Goal: Task Accomplishment & Management: Complete application form

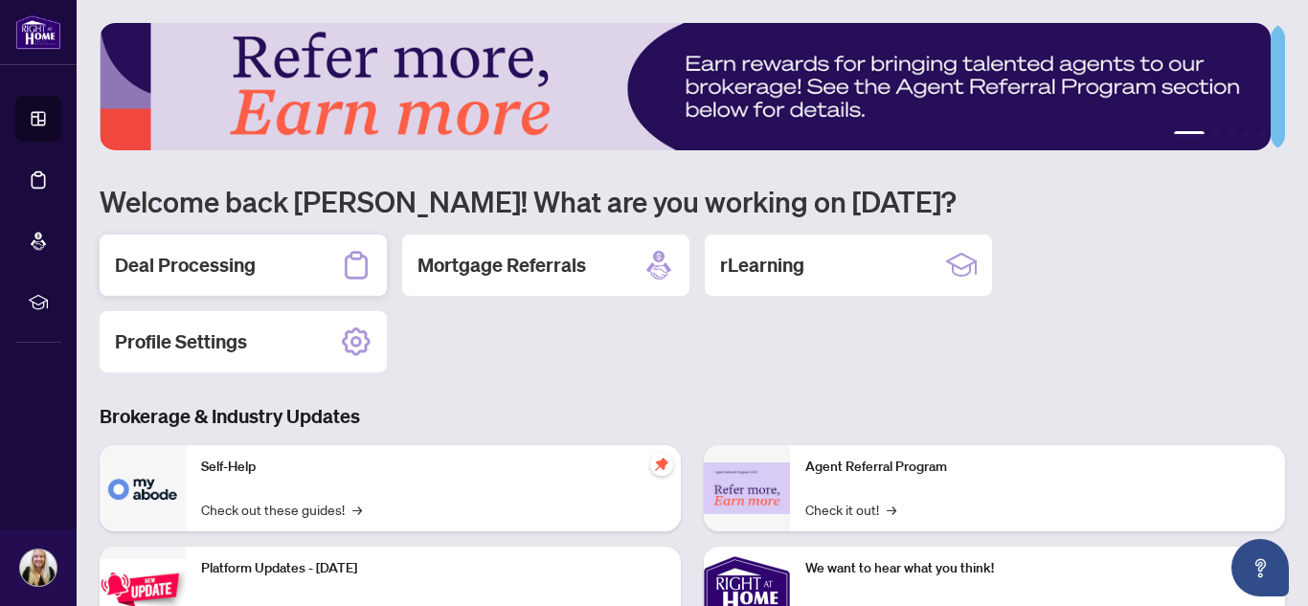
click at [276, 273] on div "Deal Processing" at bounding box center [243, 265] width 287 height 61
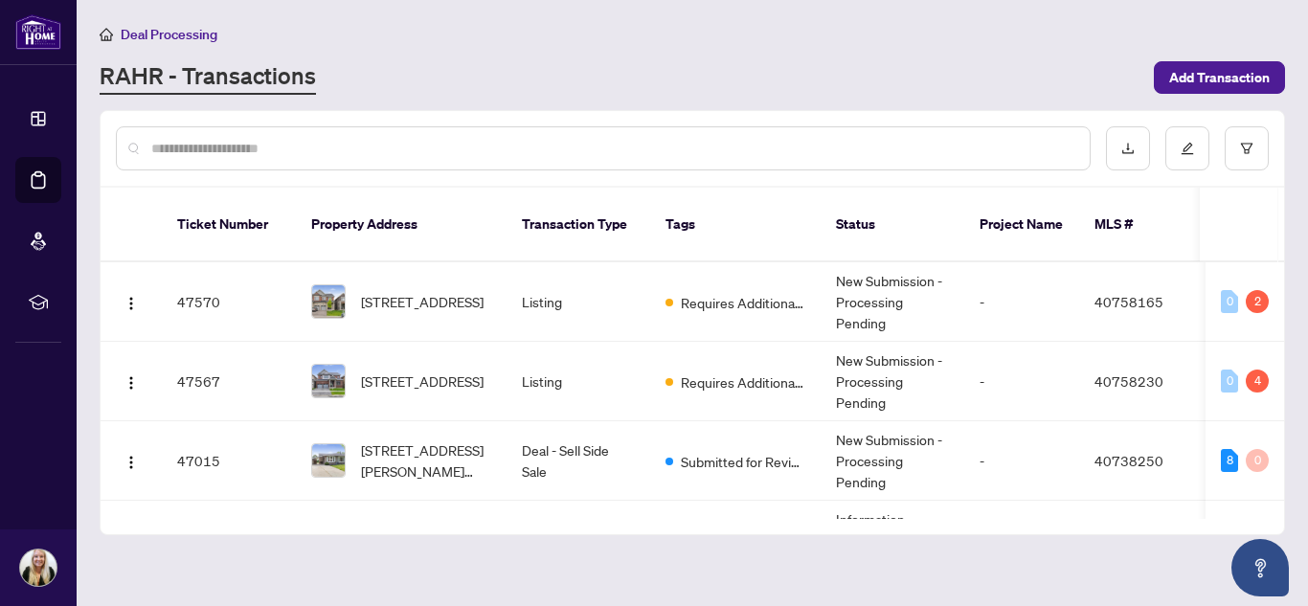
click at [278, 145] on input "text" at bounding box center [612, 148] width 923 height 21
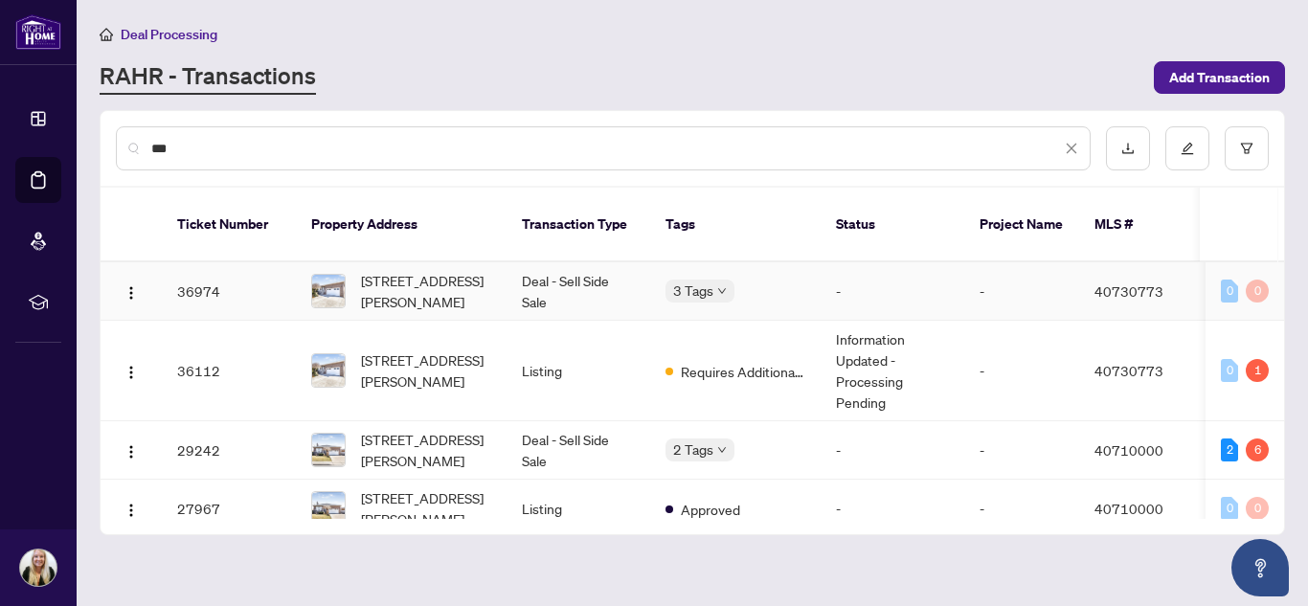
type input "***"
click at [461, 278] on span "[STREET_ADDRESS][PERSON_NAME]" at bounding box center [426, 291] width 130 height 42
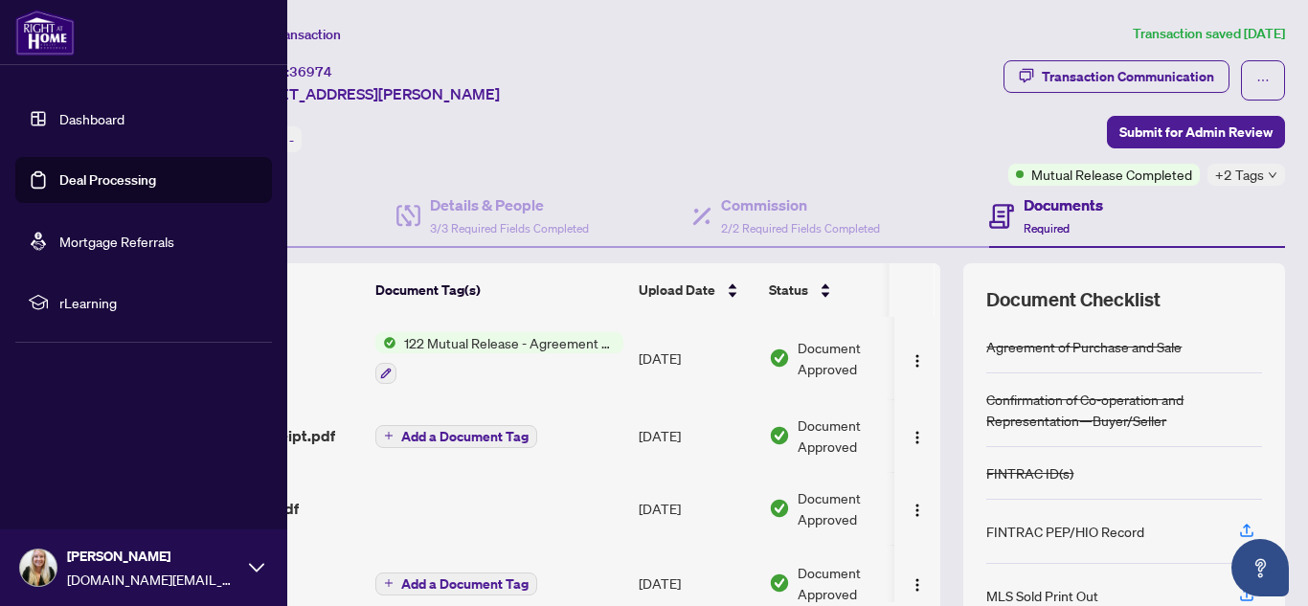
click at [59, 118] on link "Dashboard" at bounding box center [91, 118] width 65 height 17
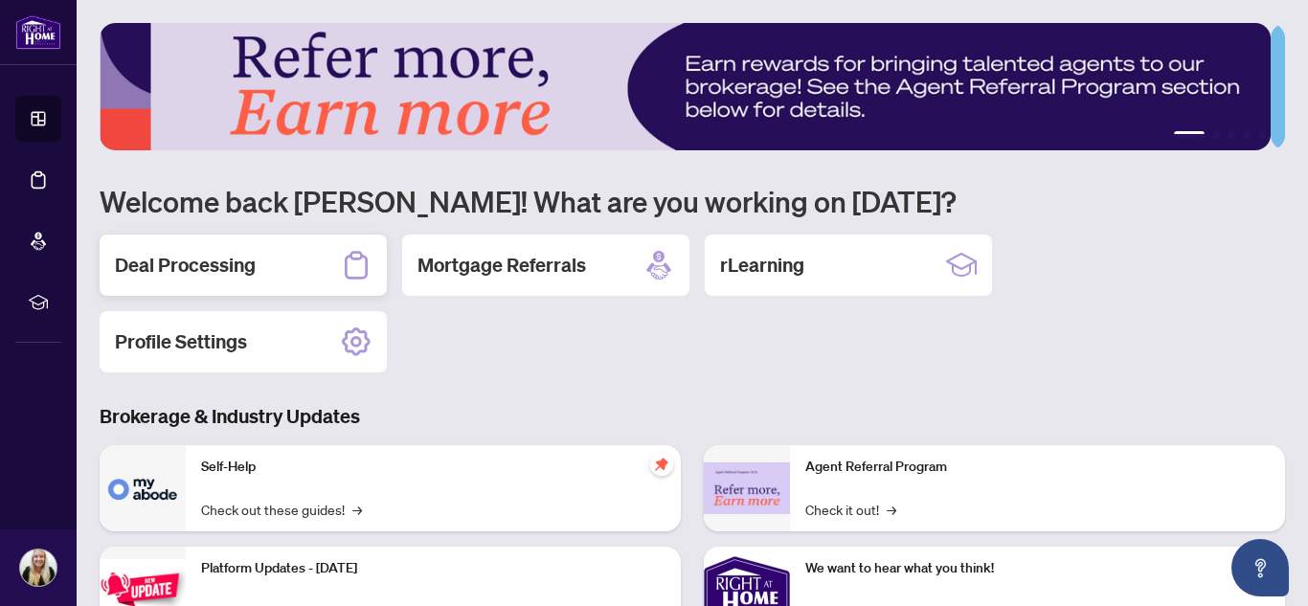
click at [217, 269] on h2 "Deal Processing" at bounding box center [185, 265] width 141 height 27
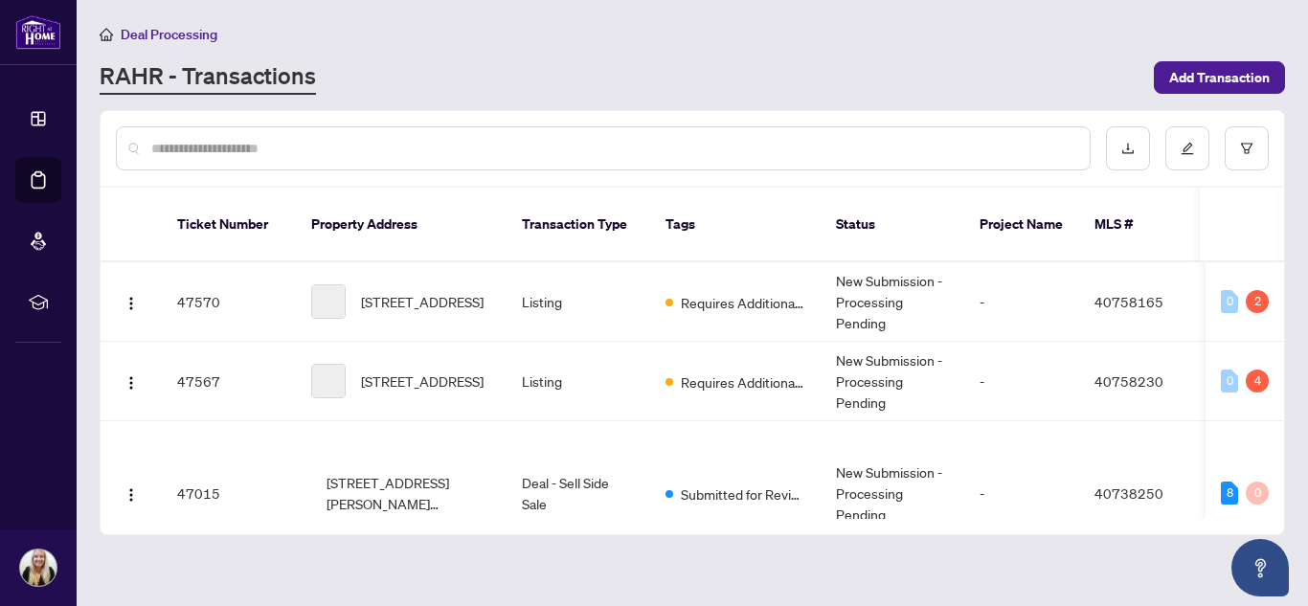
click at [272, 160] on div at bounding box center [603, 148] width 974 height 44
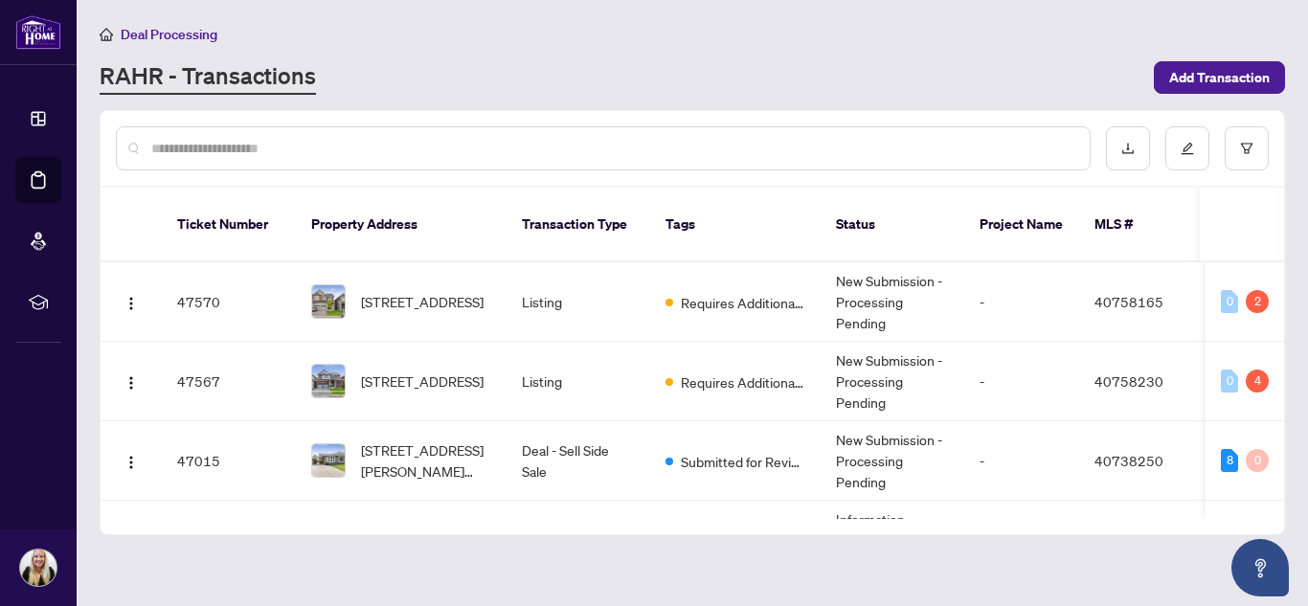
click at [272, 146] on input "text" at bounding box center [612, 148] width 923 height 21
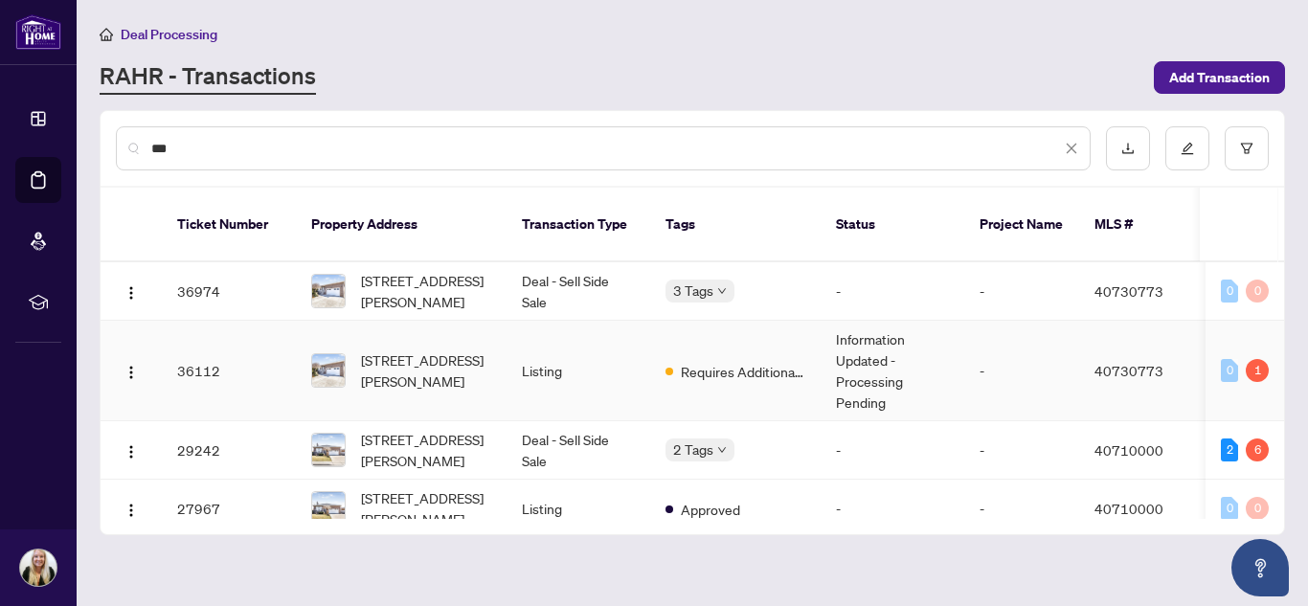
type input "***"
click at [460, 349] on span "[STREET_ADDRESS][PERSON_NAME]" at bounding box center [426, 370] width 130 height 42
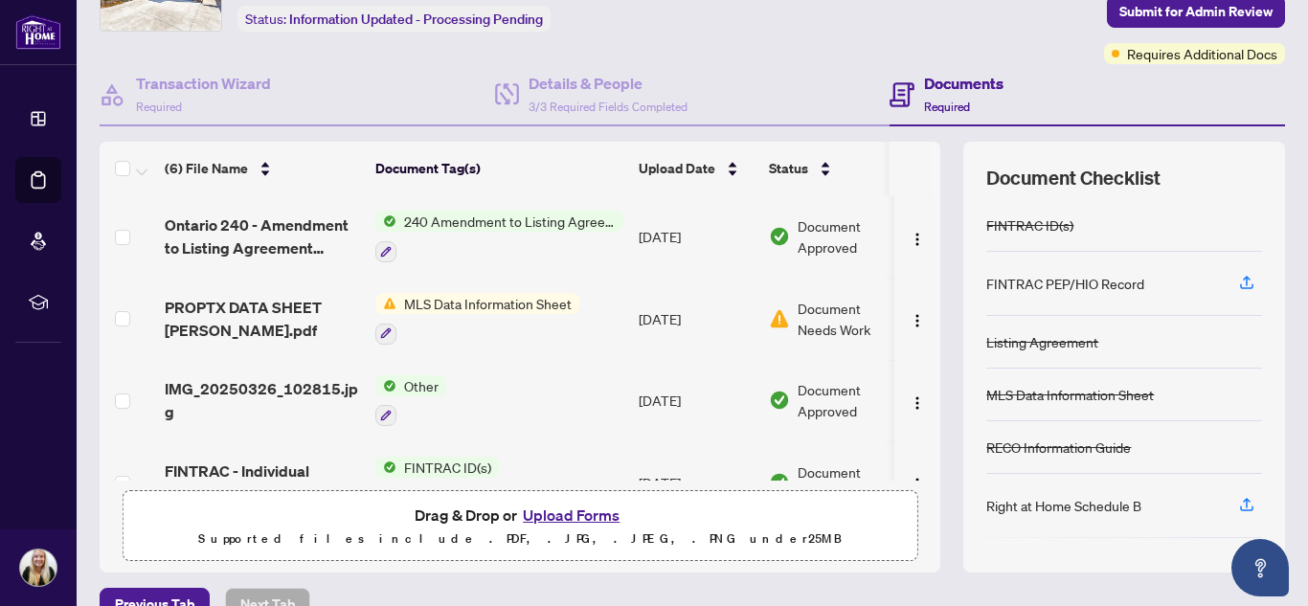
scroll to position [224, 0]
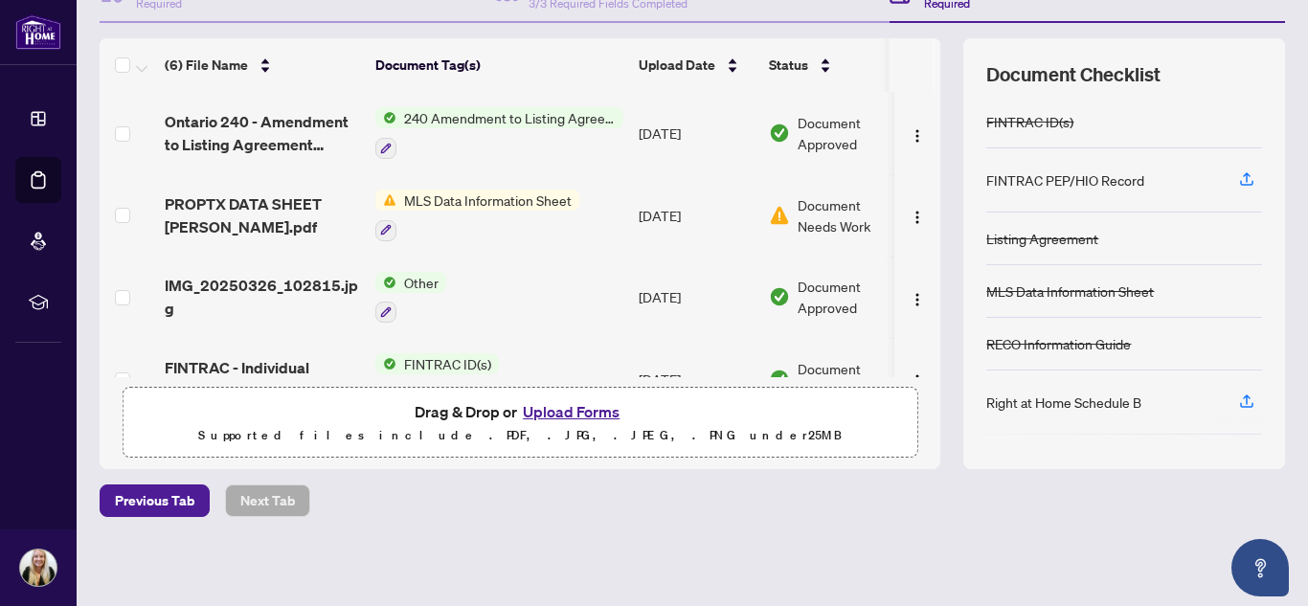
click at [522, 409] on button "Upload Forms" at bounding box center [571, 411] width 108 height 25
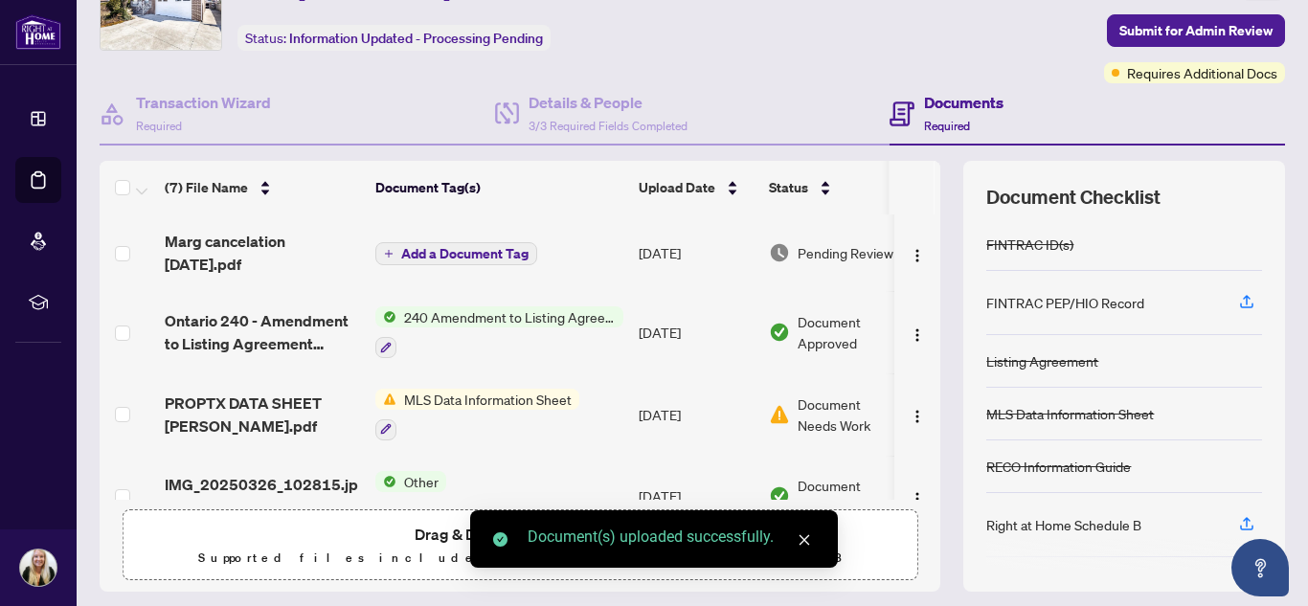
scroll to position [0, 0]
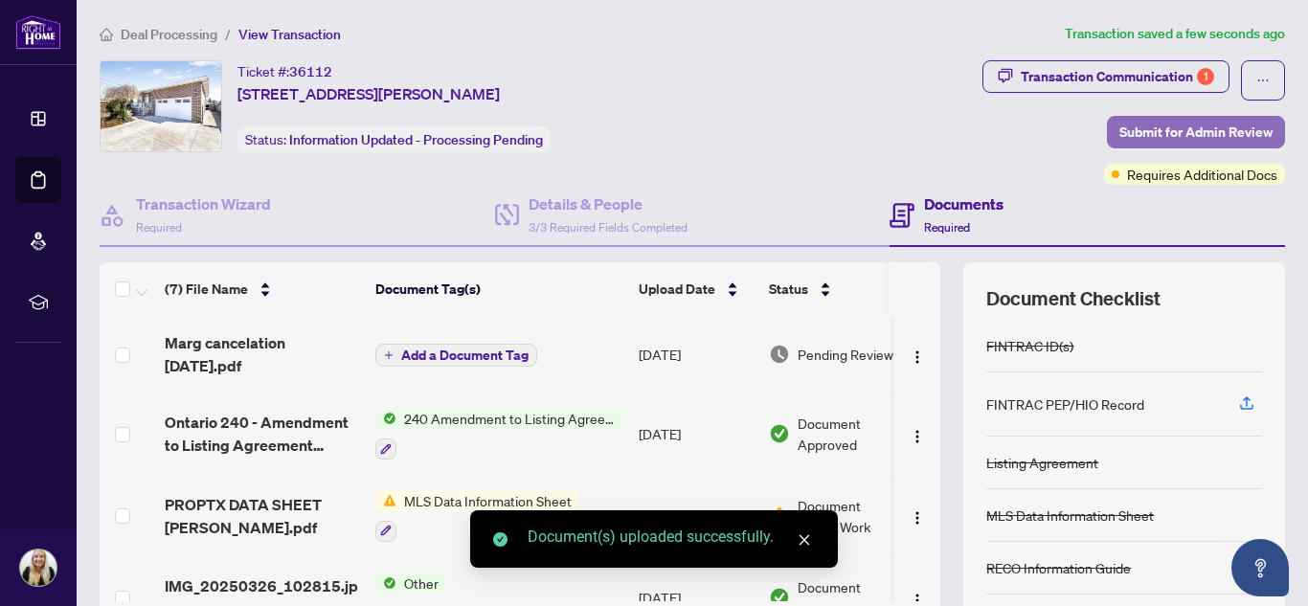
click at [1174, 135] on span "Submit for Admin Review" at bounding box center [1195, 132] width 153 height 31
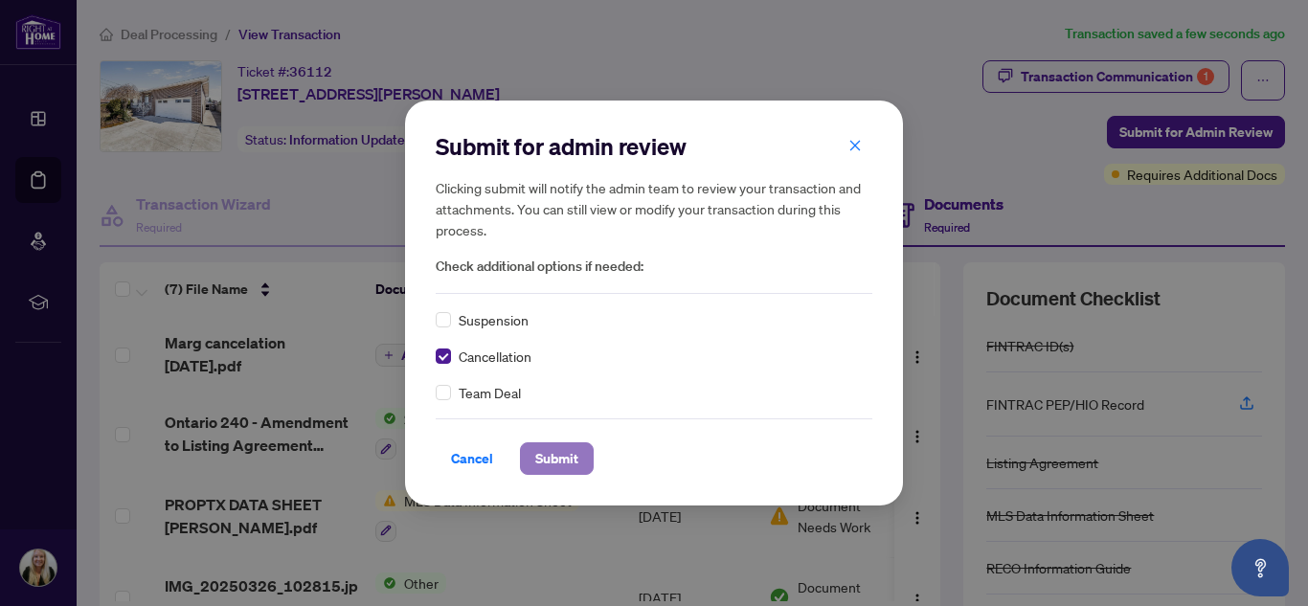
click at [548, 454] on span "Submit" at bounding box center [556, 458] width 43 height 31
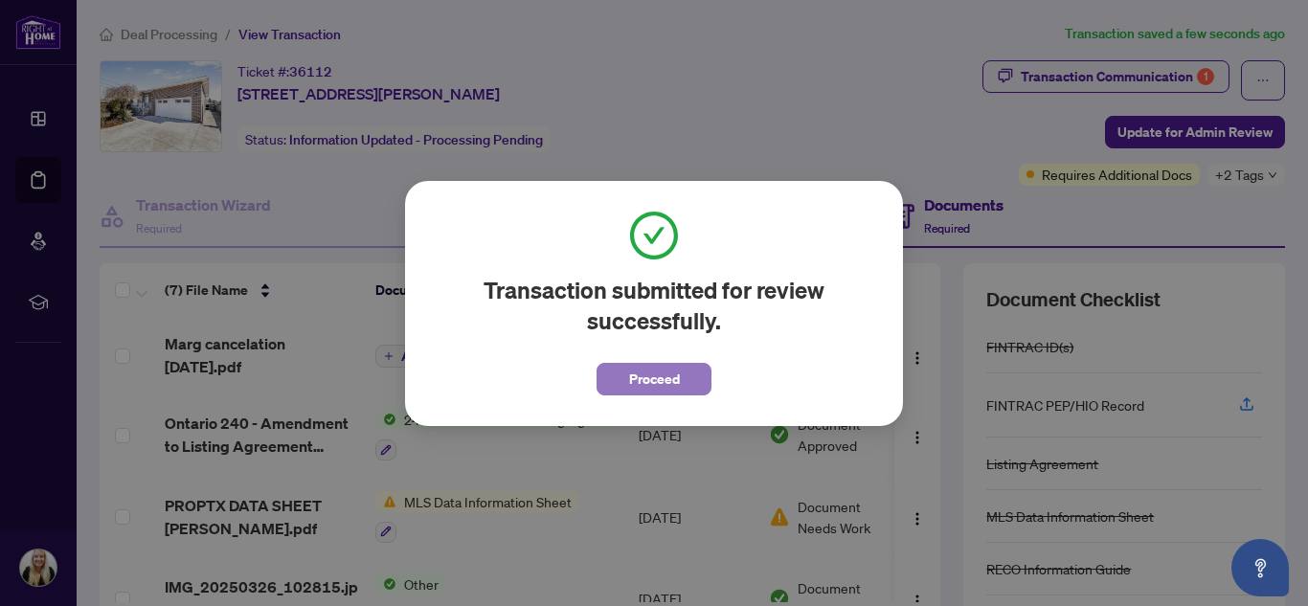
click at [621, 391] on button "Proceed" at bounding box center [653, 379] width 115 height 33
